Goal: Task Accomplishment & Management: Complete application form

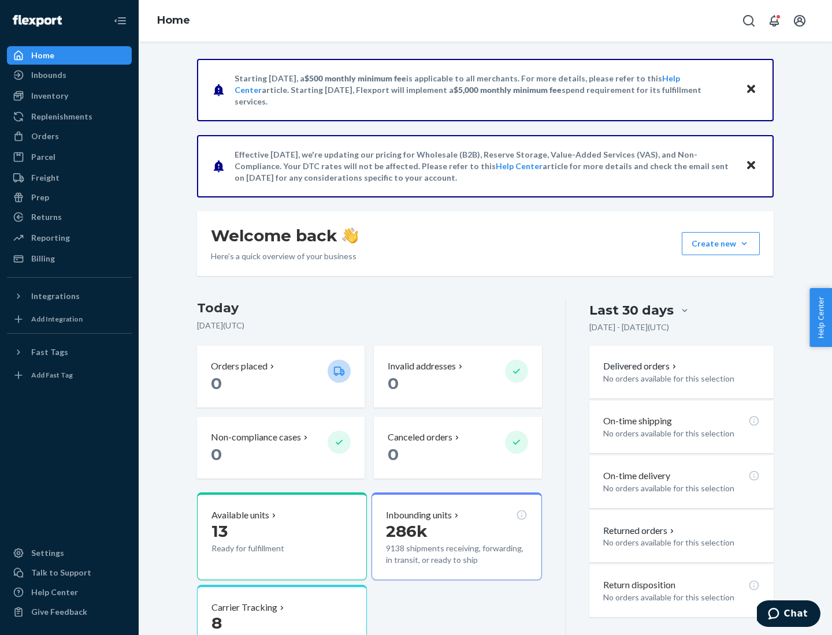
click at [744, 244] on button "Create new Create new inbound Create new order Create new product" at bounding box center [721, 243] width 78 height 23
click at [69, 75] on div "Inbounds" at bounding box center [69, 75] width 122 height 16
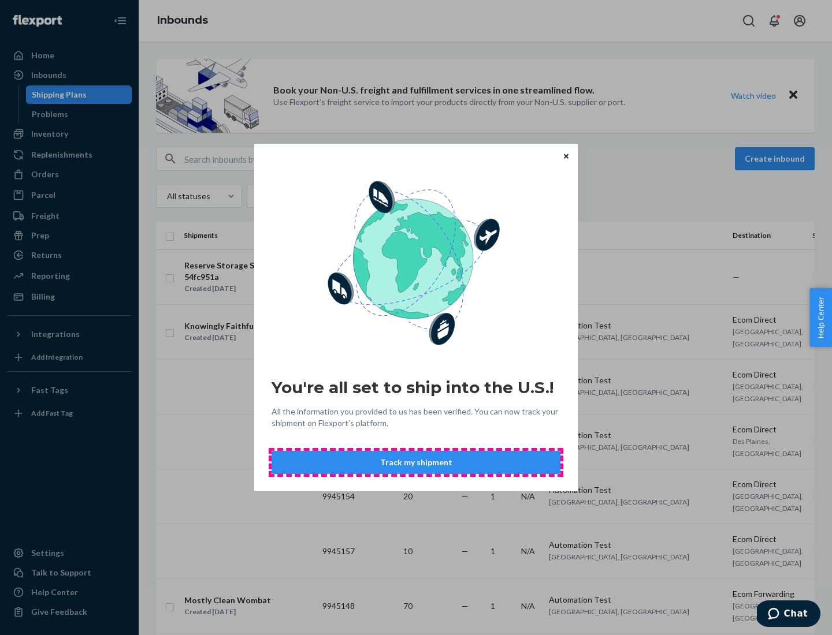
click at [416, 463] on button "Track my shipment" at bounding box center [416, 462] width 289 height 23
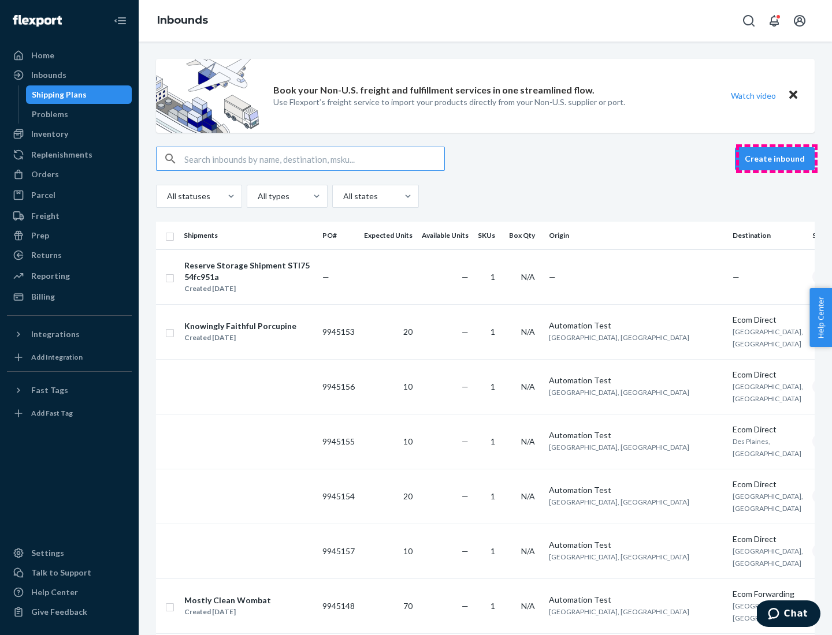
click at [776, 159] on button "Create inbound" at bounding box center [775, 158] width 80 height 23
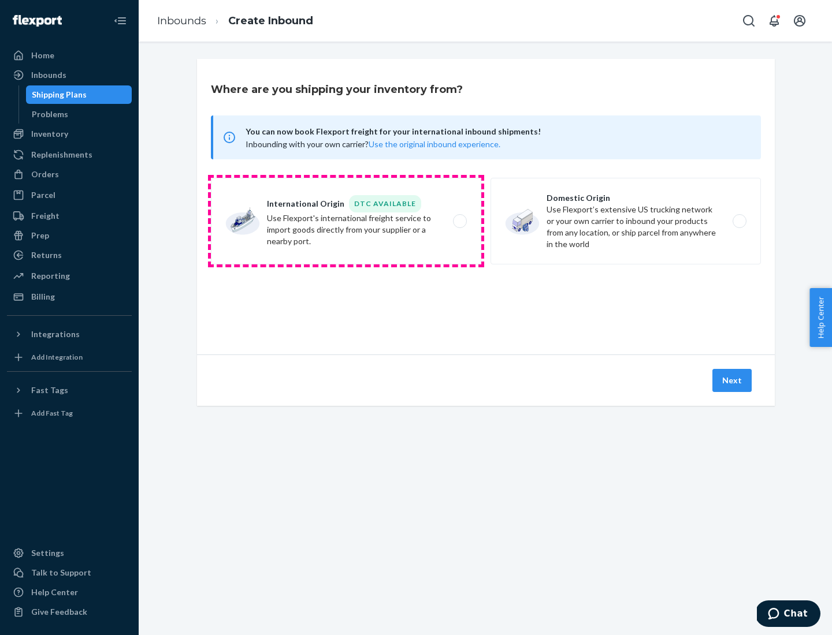
click at [346, 221] on label "International Origin DTC Available Use Flexport's international freight service…" at bounding box center [346, 221] width 270 height 87
click at [459, 221] on input "International Origin DTC Available Use Flexport's international freight service…" at bounding box center [463, 222] width 8 height 8
radio input "true"
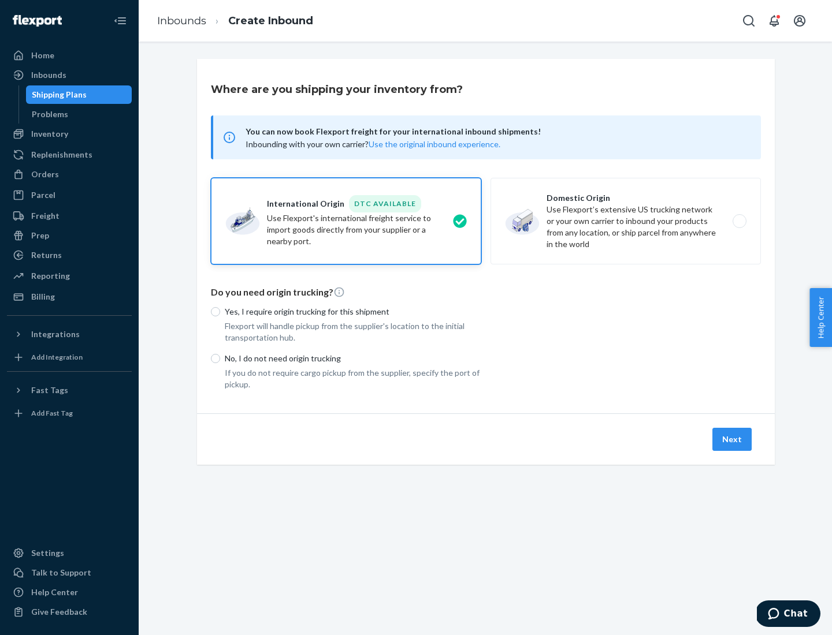
click at [353, 358] on p "No, I do not need origin trucking" at bounding box center [353, 359] width 257 height 12
click at [220, 358] on input "No, I do not need origin trucking" at bounding box center [215, 358] width 9 height 9
radio input "true"
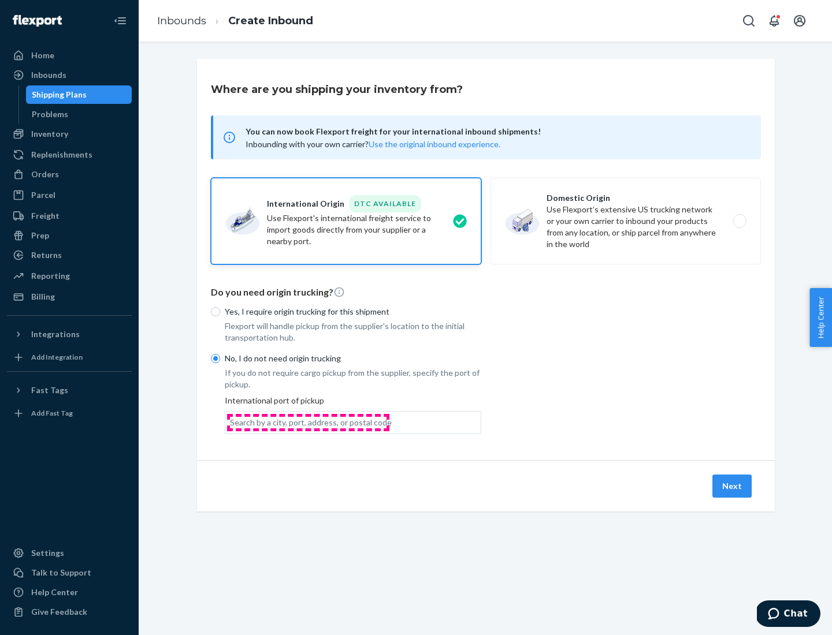
click at [308, 422] on div "Search by a city, port, address, or postal code" at bounding box center [311, 423] width 162 height 12
click at [231, 422] on input "Search by a city, port, address, or postal code" at bounding box center [230, 423] width 1 height 12
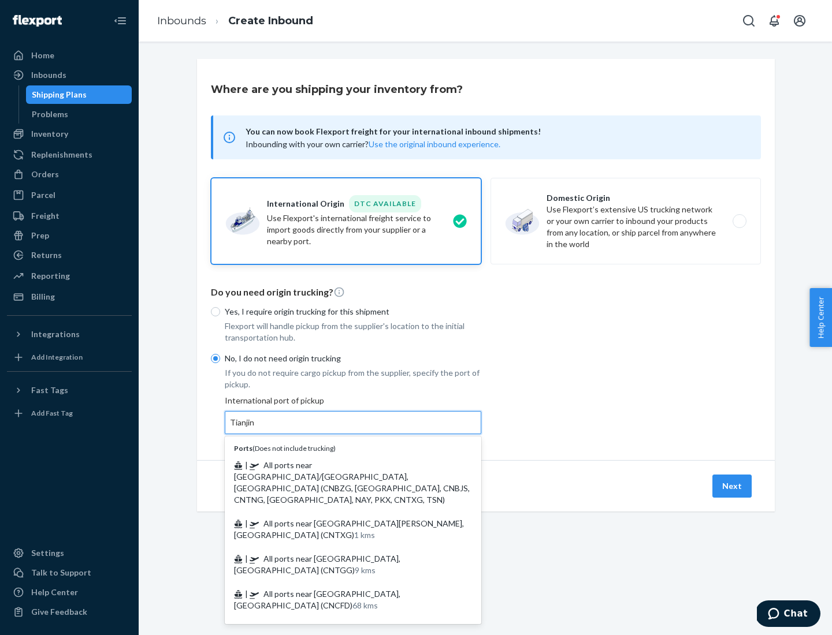
click at [341, 465] on span "| All ports near [GEOGRAPHIC_DATA]/[GEOGRAPHIC_DATA], [GEOGRAPHIC_DATA] (CNBZG,…" at bounding box center [352, 482] width 236 height 44
click at [255, 429] on input "Tianjin" at bounding box center [242, 423] width 25 height 12
type input "All ports near [GEOGRAPHIC_DATA]/[GEOGRAPHIC_DATA], [GEOGRAPHIC_DATA] (CNBZG, […"
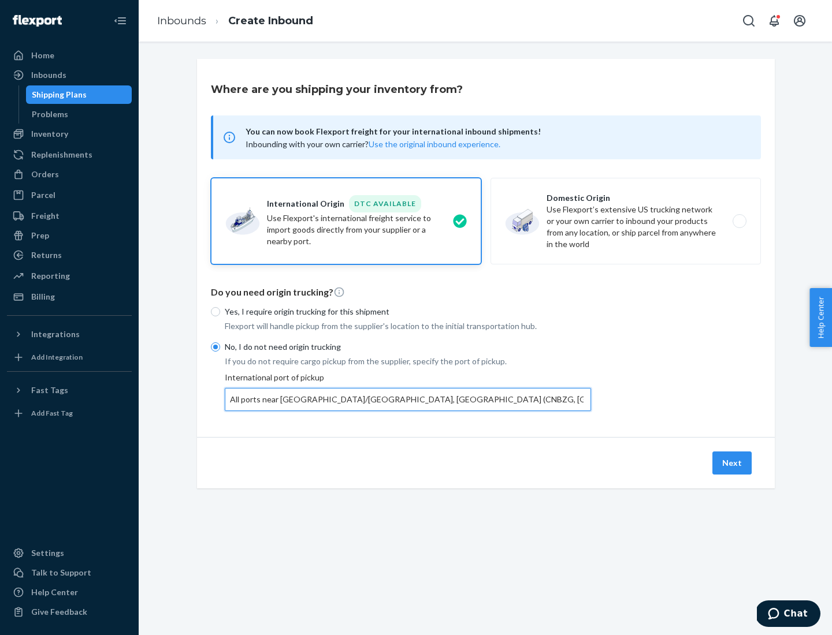
click at [733, 463] on button "Next" at bounding box center [731, 463] width 39 height 23
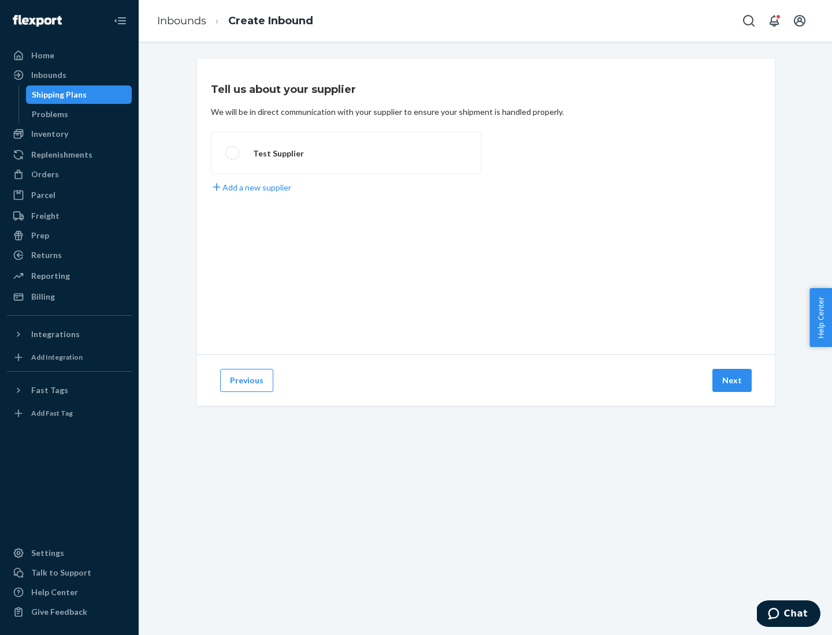
click at [346, 153] on label "Test Supplier" at bounding box center [346, 153] width 270 height 43
click at [233, 153] on input "Test Supplier" at bounding box center [229, 154] width 8 height 8
radio input "true"
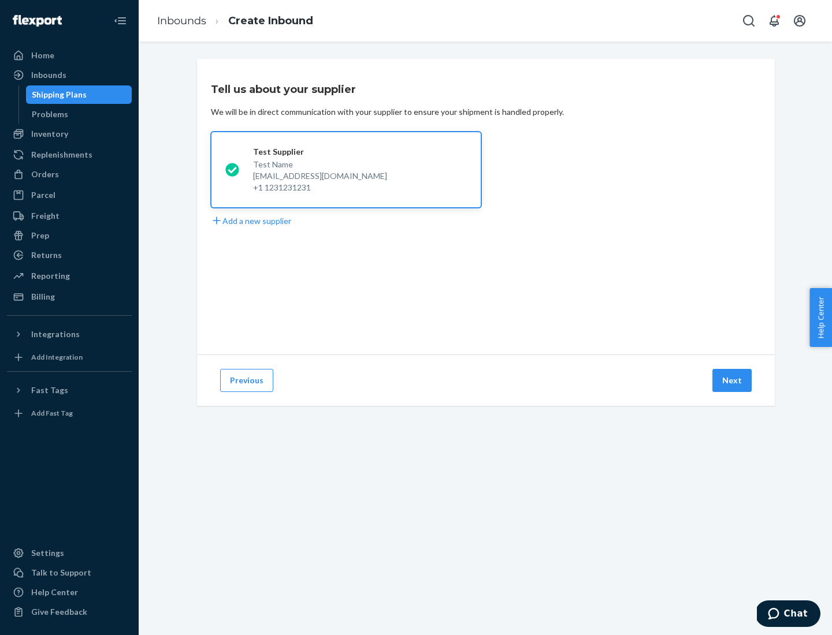
click at [733, 381] on button "Next" at bounding box center [731, 380] width 39 height 23
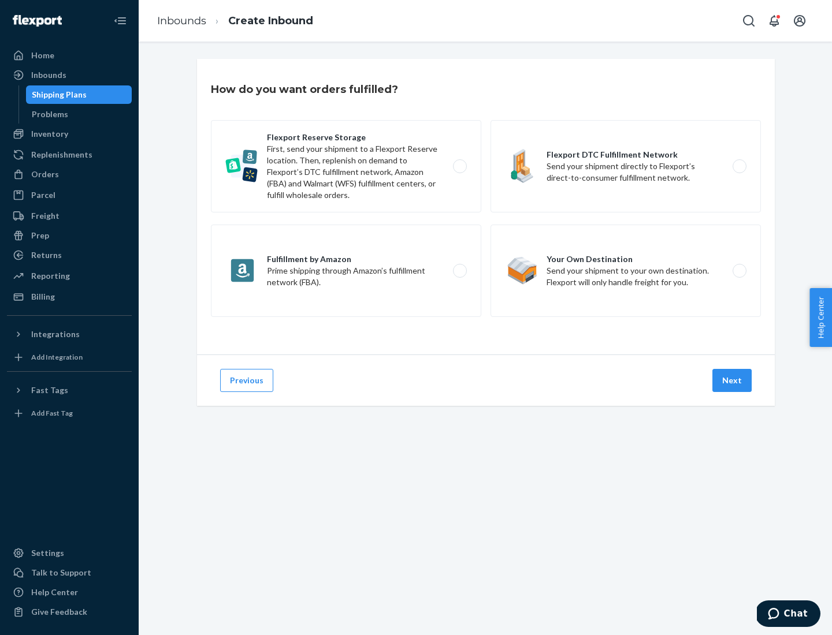
click at [346, 166] on label "Flexport Reserve Storage First, send your shipment to a Flexport Reserve locati…" at bounding box center [346, 166] width 270 height 92
click at [459, 166] on input "Flexport Reserve Storage First, send your shipment to a Flexport Reserve locati…" at bounding box center [463, 167] width 8 height 8
radio input "true"
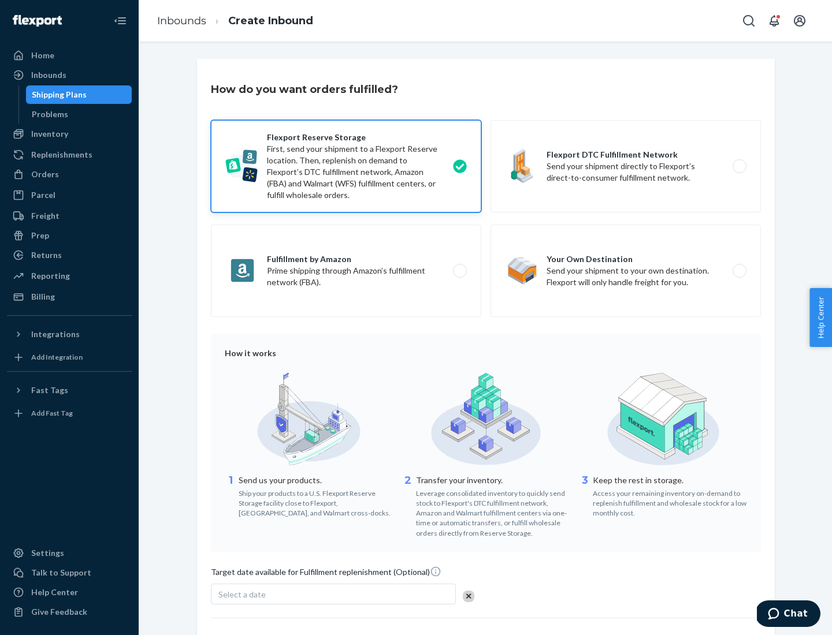
scroll to position [95, 0]
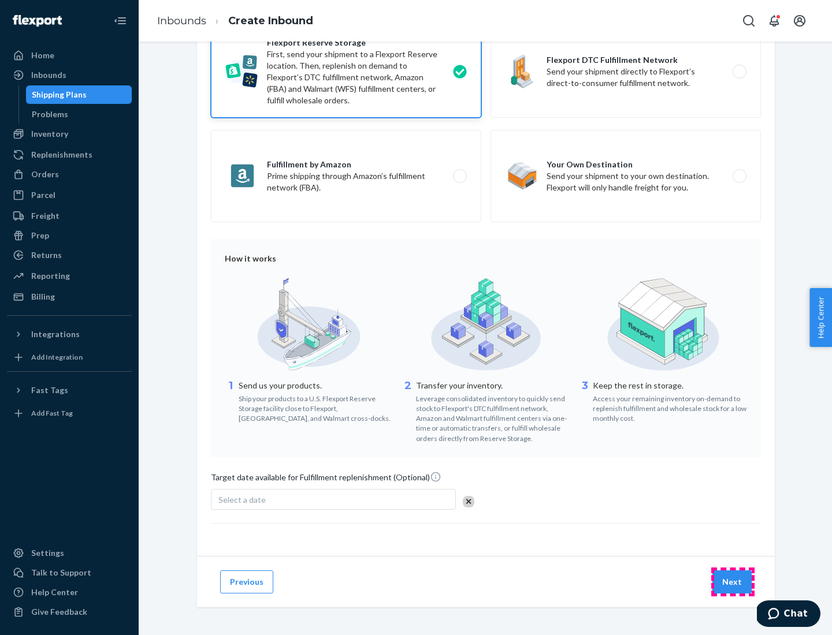
click at [733, 582] on button "Next" at bounding box center [731, 582] width 39 height 23
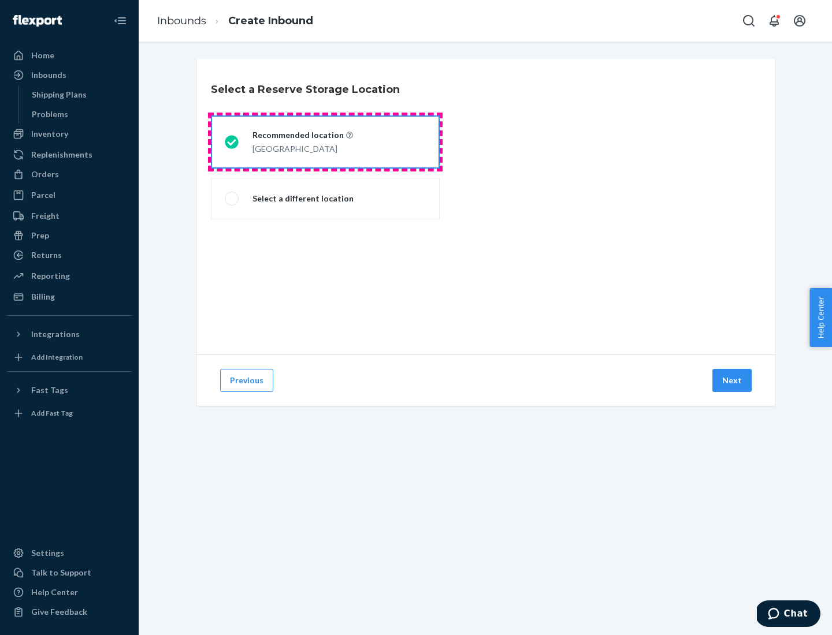
click at [325, 142] on div "[GEOGRAPHIC_DATA]" at bounding box center [302, 148] width 101 height 14
click at [232, 142] on input "Recommended location [GEOGRAPHIC_DATA]" at bounding box center [229, 143] width 8 height 8
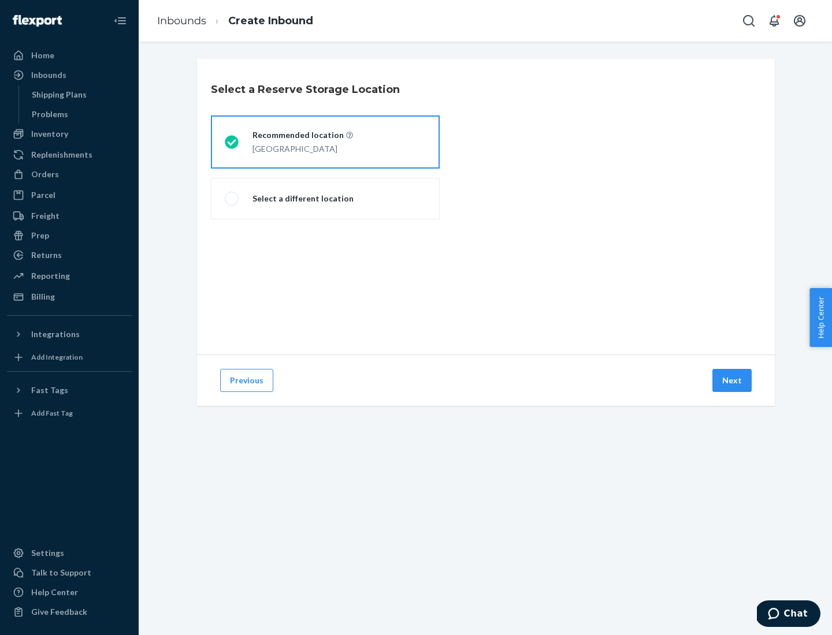
click at [733, 381] on button "Next" at bounding box center [731, 380] width 39 height 23
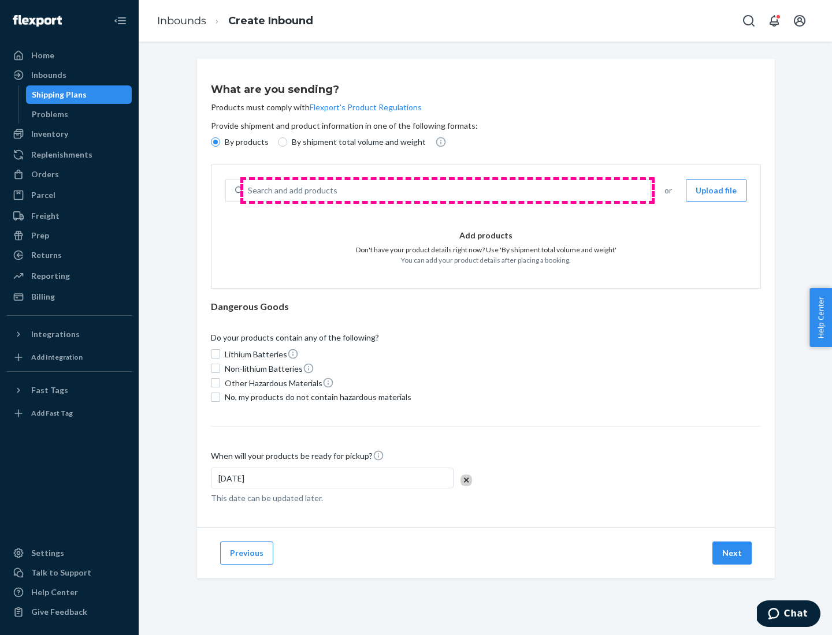
click at [447, 191] on div "Search and add products" at bounding box center [446, 190] width 407 height 21
click at [249, 191] on input "Search and add products" at bounding box center [248, 191] width 1 height 12
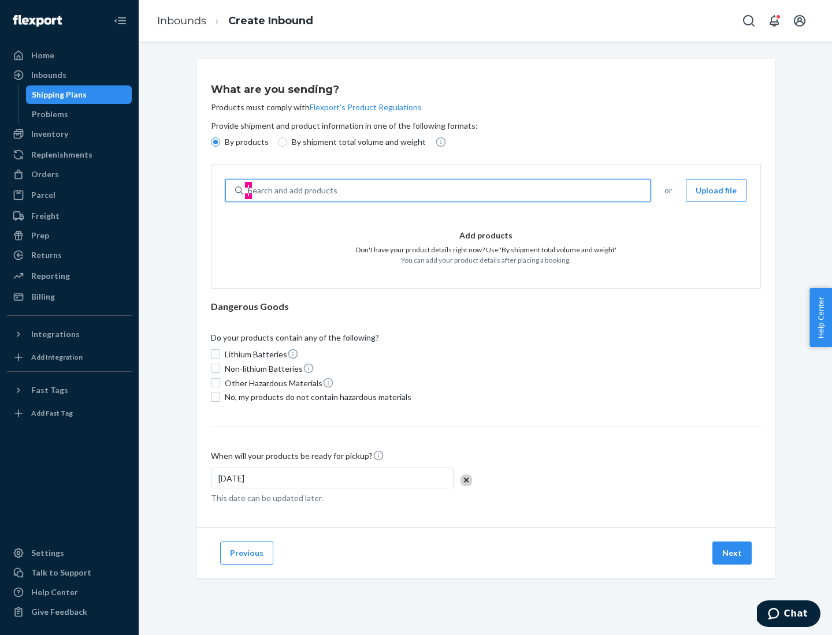
type input "basic"
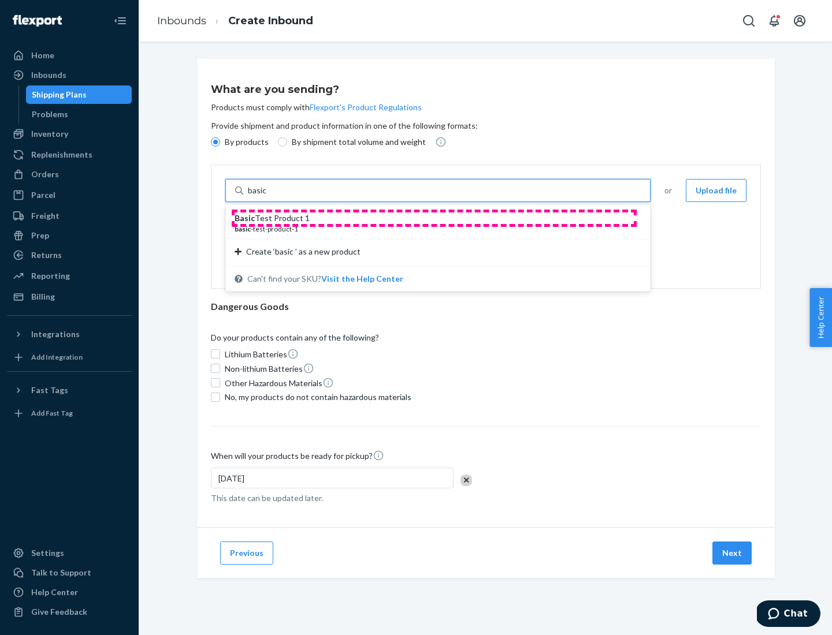
click at [434, 218] on div "Basic Test Product 1" at bounding box center [433, 219] width 397 height 12
click at [269, 196] on input "basic" at bounding box center [258, 191] width 21 height 12
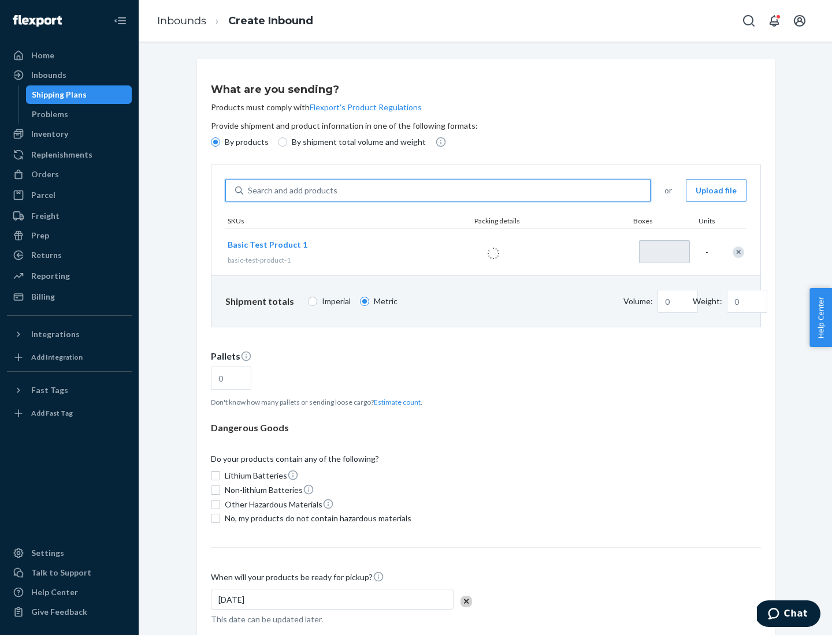
type input "1"
type input "1.09"
type input "3.27"
type input "3"
type input "0.01"
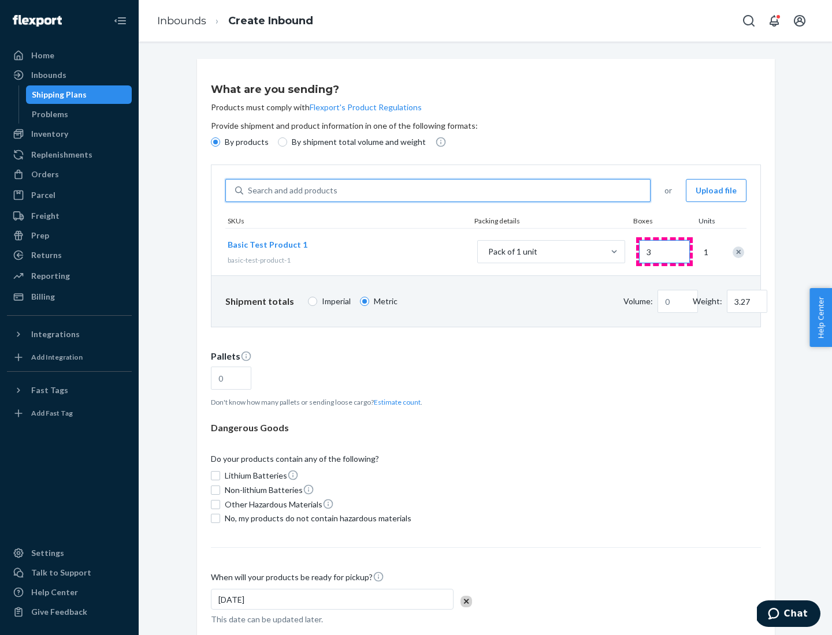
type input "32.66"
type input "30"
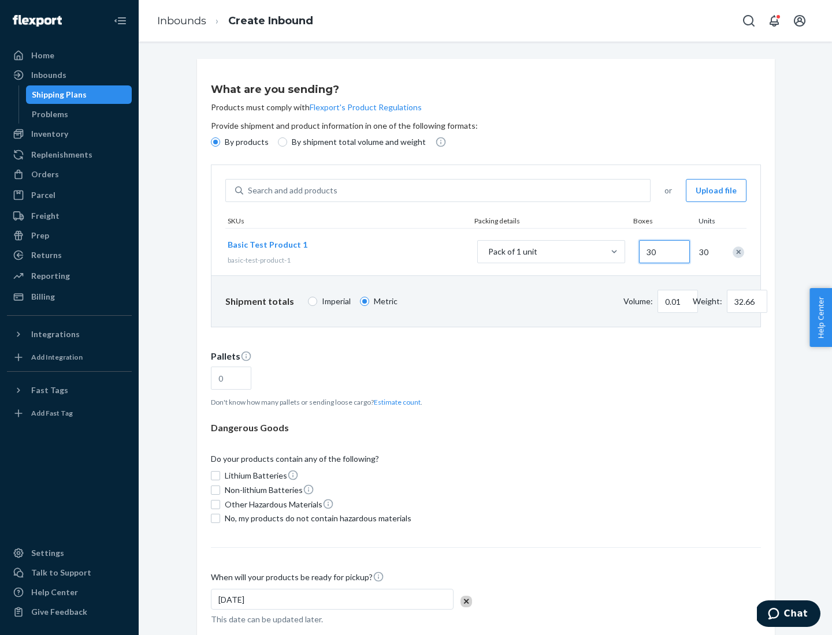
type input "0.07"
type input "326.59"
type input "300"
type input "0.68"
type input "3265.86"
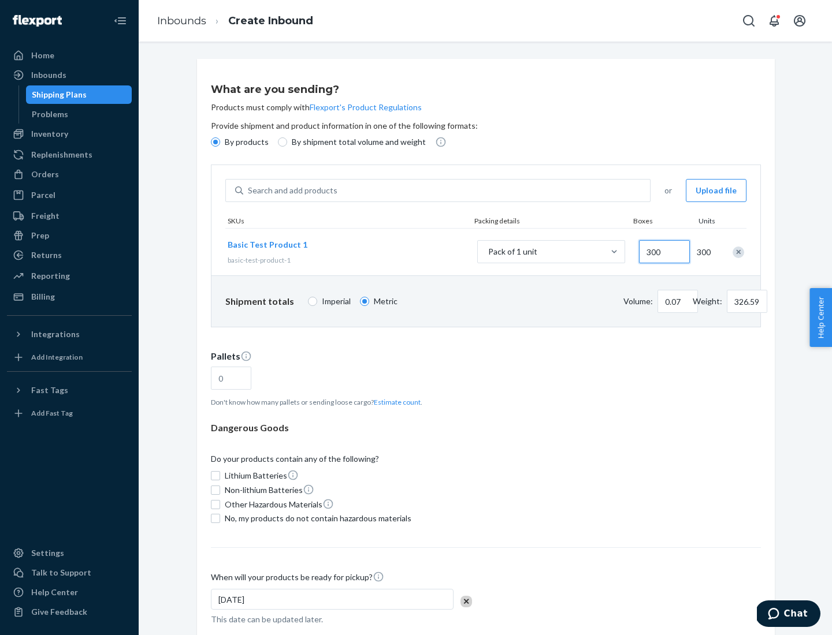
type input "3000"
type input "1.09"
type input "1"
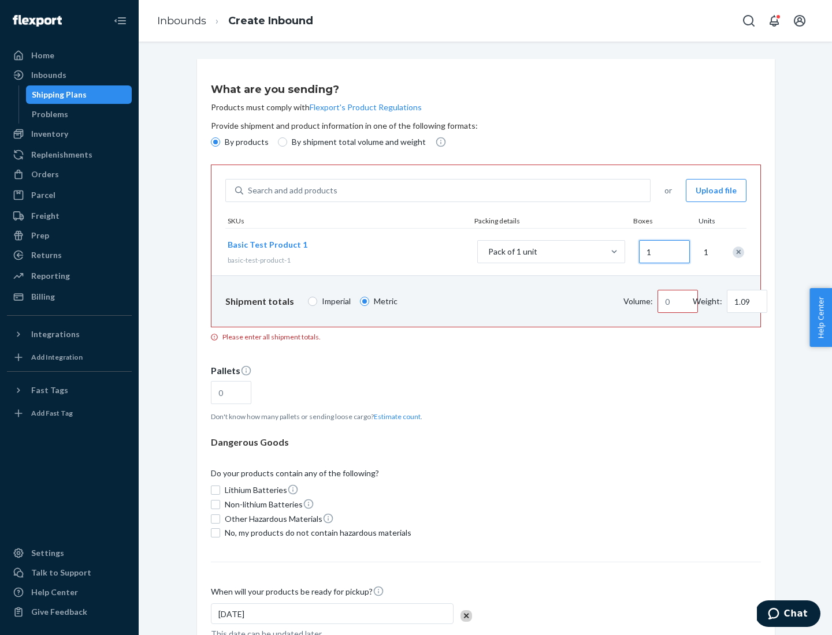
type input "10.89"
type input "10"
type input "0.02"
type input "108.86"
type input "100"
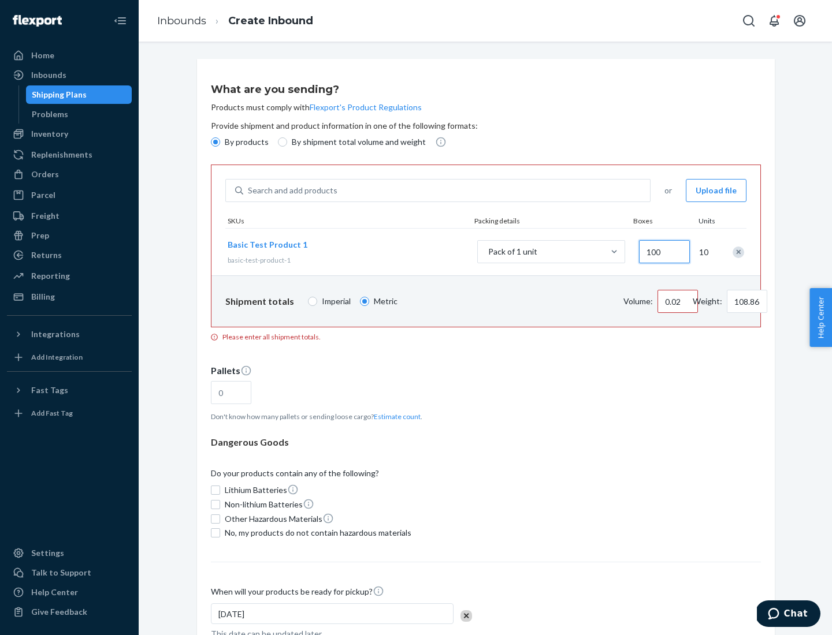
type input "0.23"
type input "1088.62"
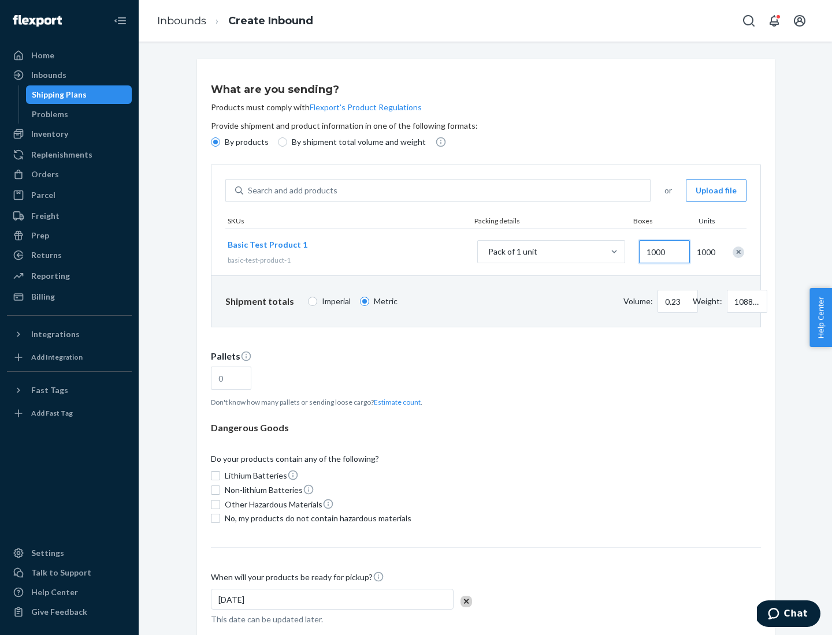
scroll to position [40, 0]
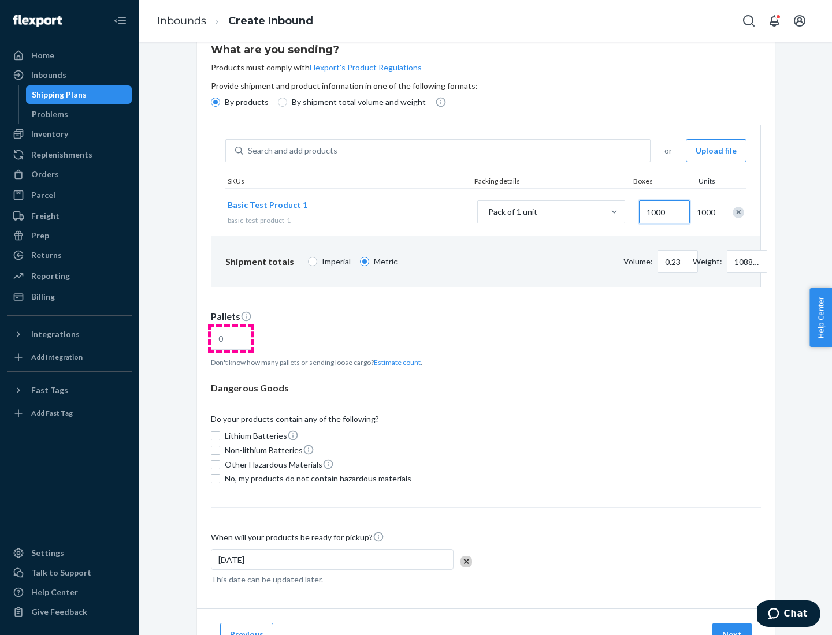
type input "1000"
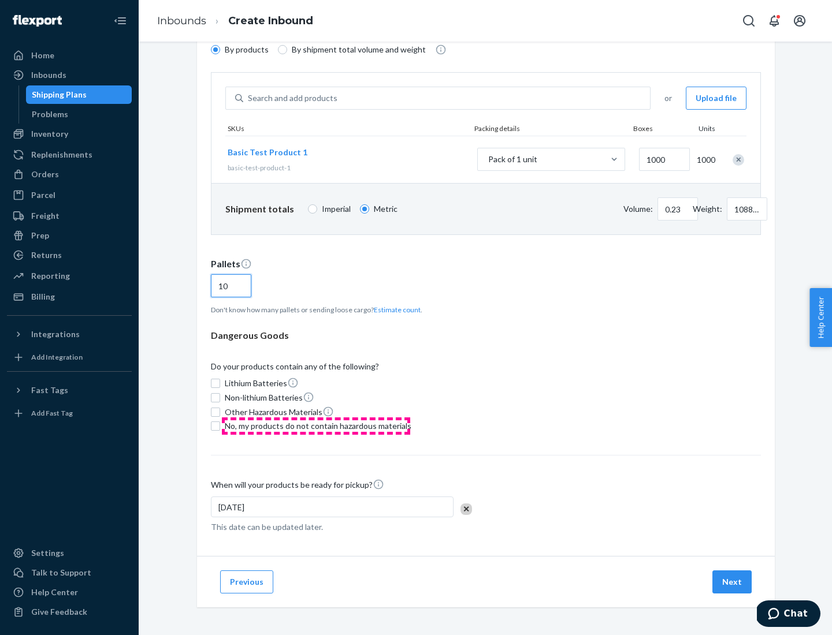
type input "10"
click at [316, 426] on span "No, my products do not contain hazardous materials" at bounding box center [318, 427] width 187 height 12
click at [220, 426] on input "No, my products do not contain hazardous materials" at bounding box center [215, 426] width 9 height 9
checkbox input "true"
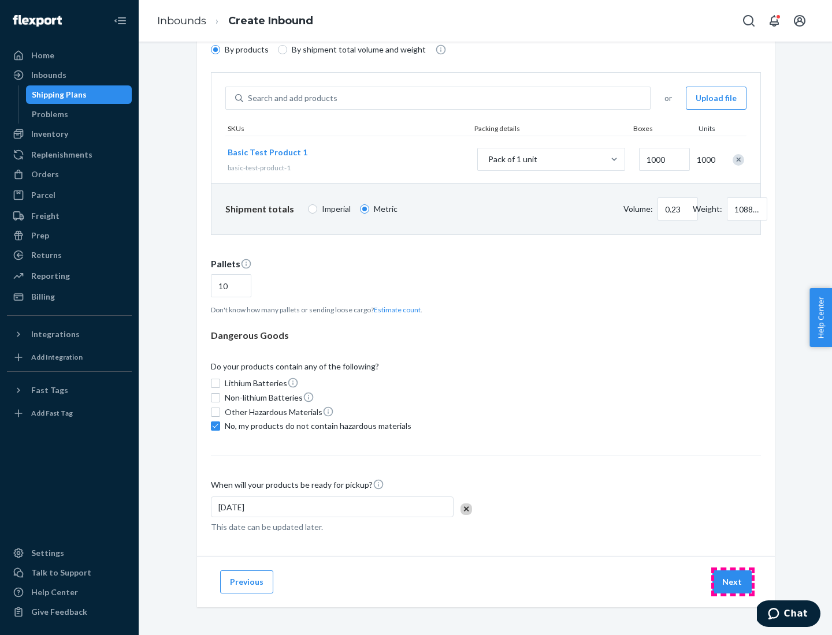
click at [733, 582] on button "Next" at bounding box center [731, 582] width 39 height 23
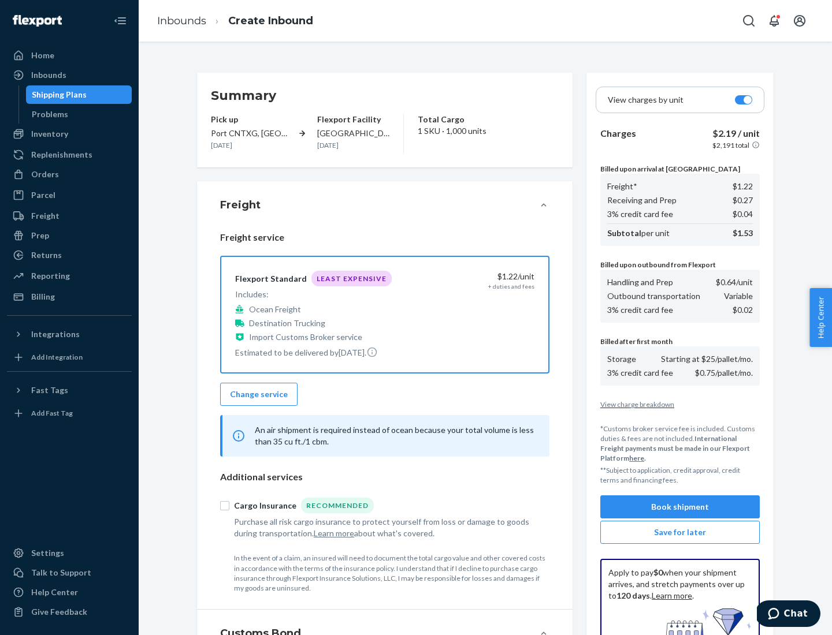
scroll to position [169, 0]
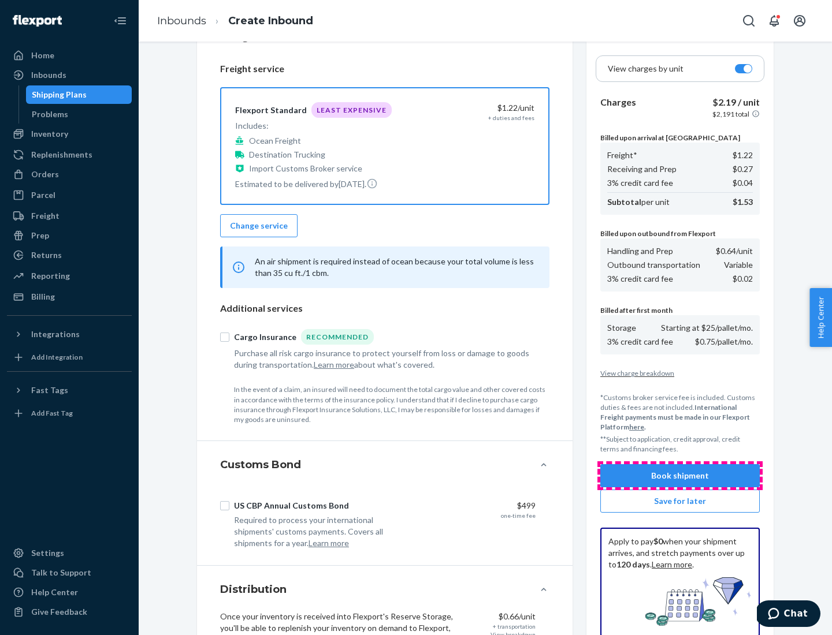
click at [680, 476] on button "Book shipment" at bounding box center [679, 475] width 159 height 23
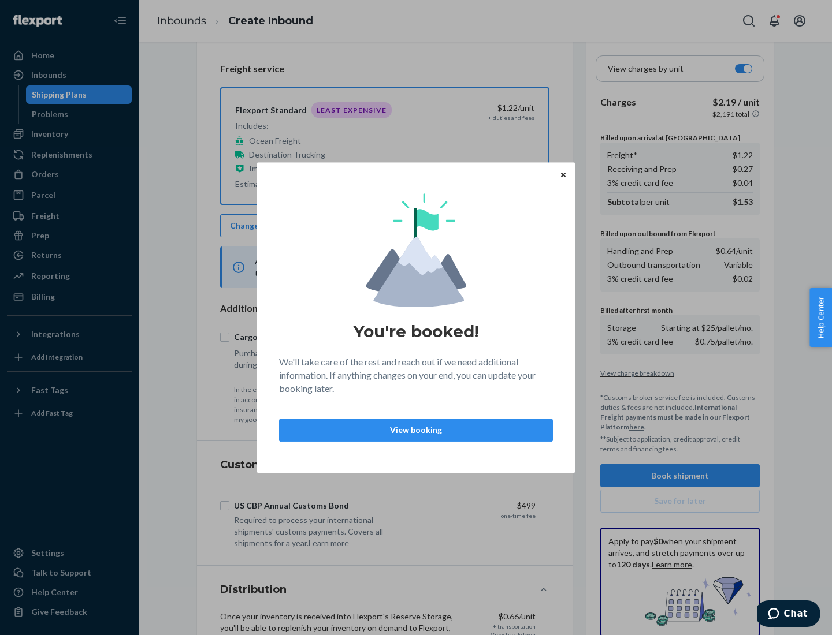
click at [416, 430] on p "View booking" at bounding box center [416, 431] width 254 height 12
